Goal: Find specific page/section: Find specific page/section

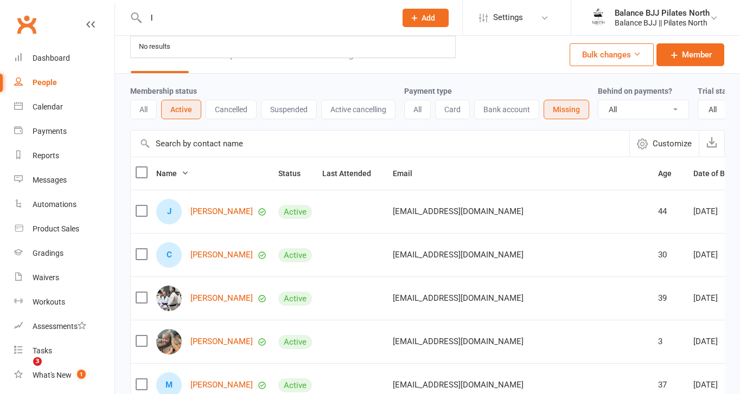
select select "100"
type input "[PERSON_NAME]"
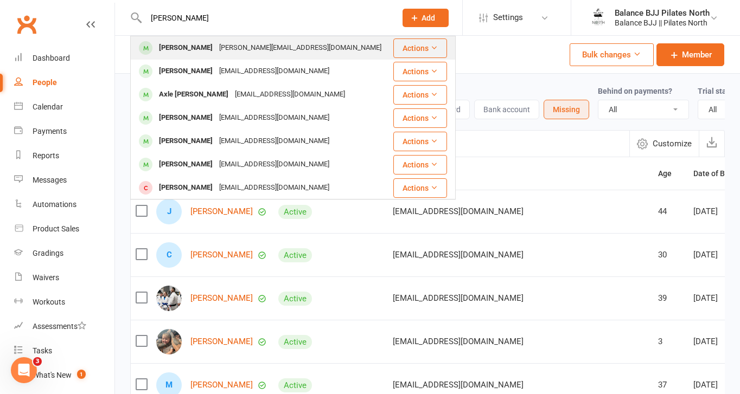
click at [208, 49] on div "[PERSON_NAME]" at bounding box center [186, 48] width 60 height 16
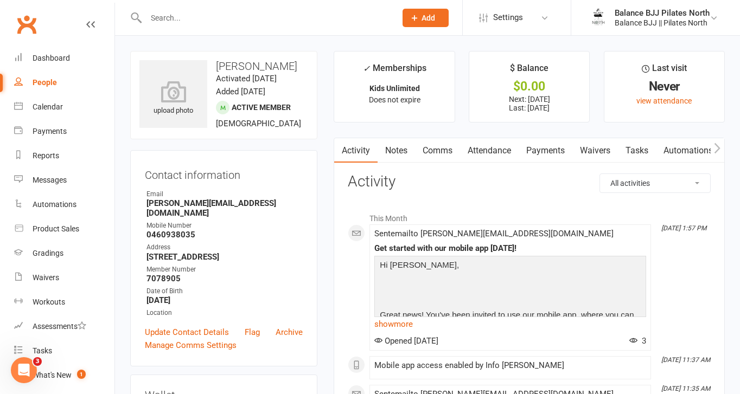
click at [554, 150] on link "Payments" at bounding box center [545, 150] width 54 height 25
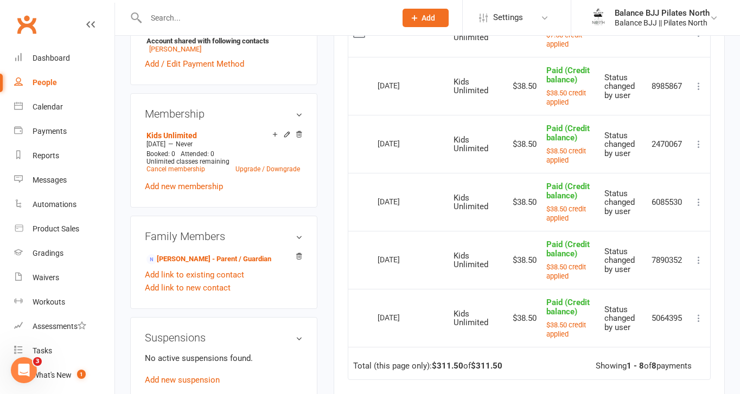
scroll to position [397, 0]
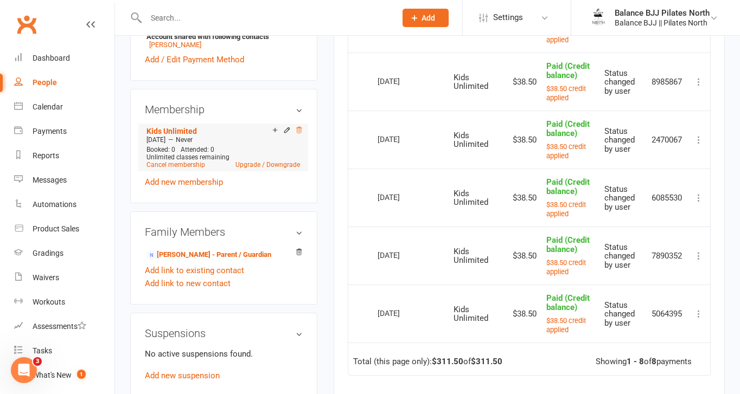
click at [299, 134] on icon at bounding box center [299, 130] width 8 height 8
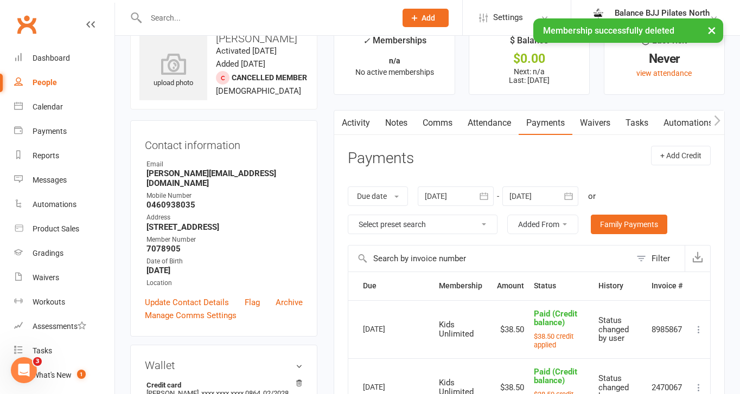
scroll to position [0, 0]
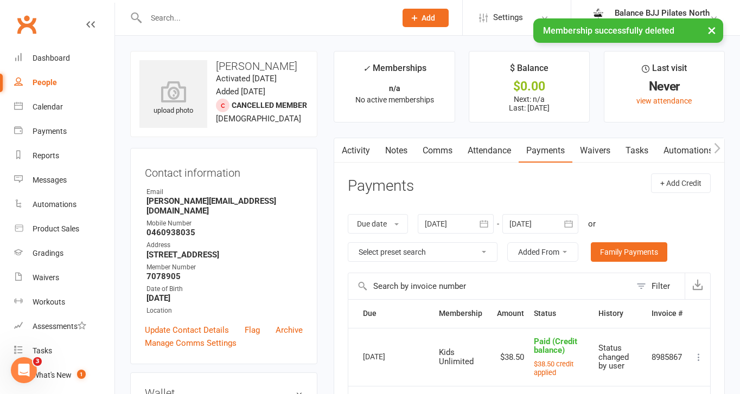
click at [49, 81] on div "People" at bounding box center [45, 82] width 24 height 9
select select "100"
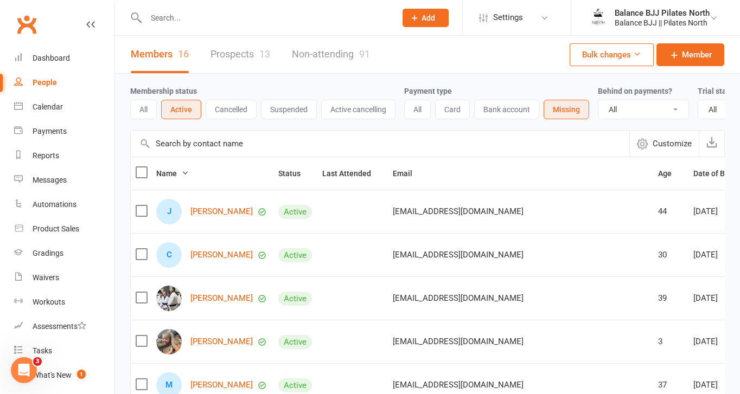
click at [319, 183] on th "Last Attended" at bounding box center [352, 173] width 70 height 33
